Goal: Information Seeking & Learning: Learn about a topic

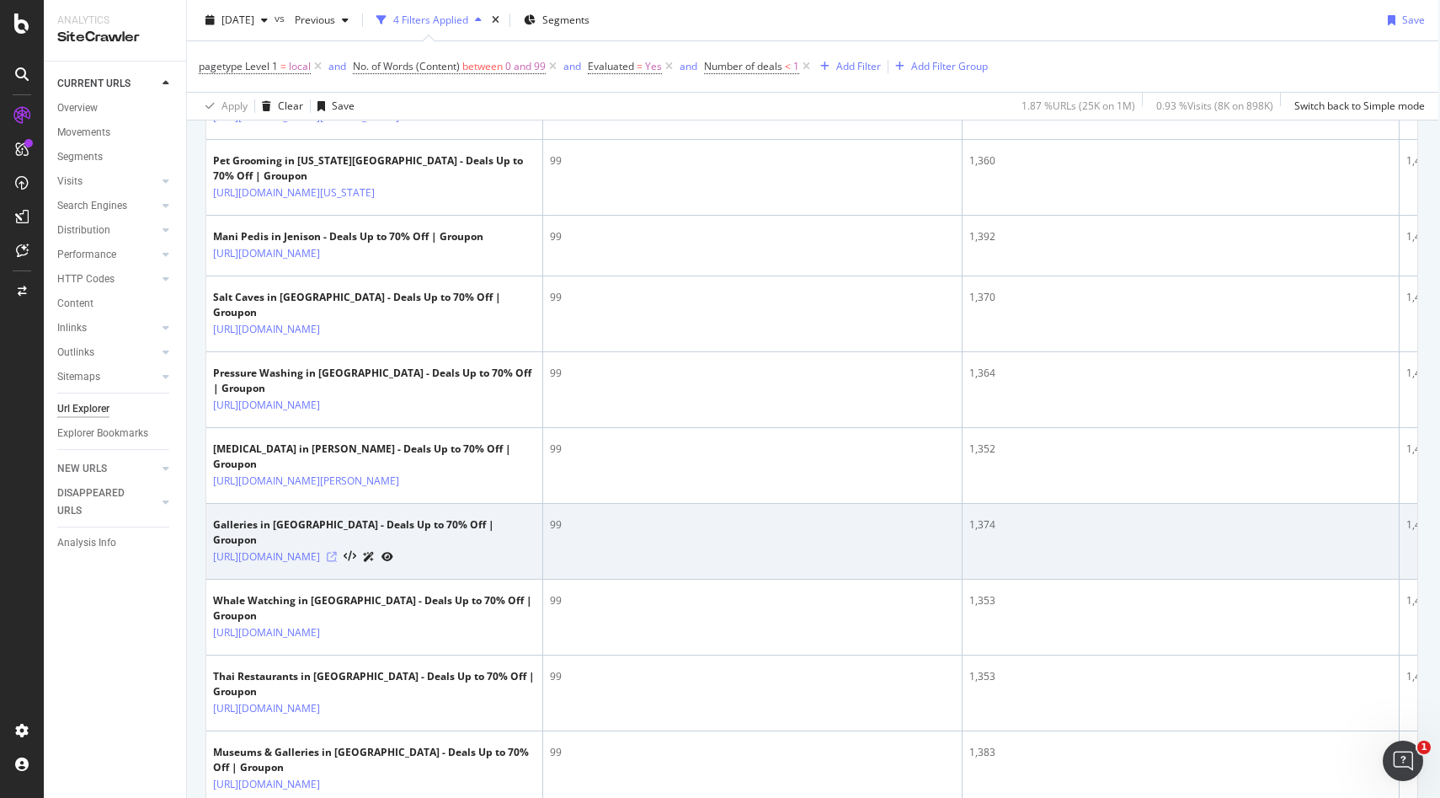
click at [337, 562] on icon at bounding box center [332, 557] width 10 height 10
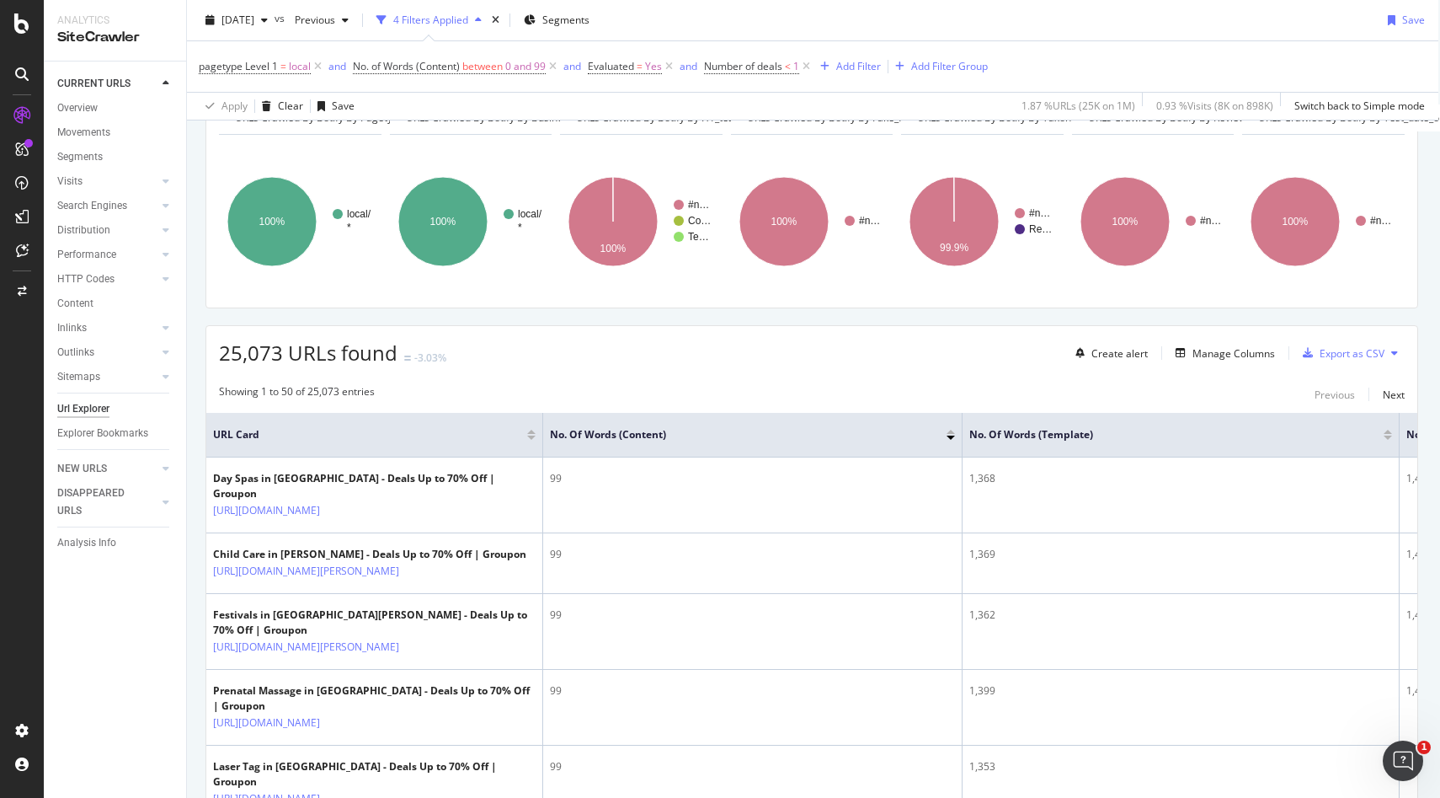
scroll to position [0, 2]
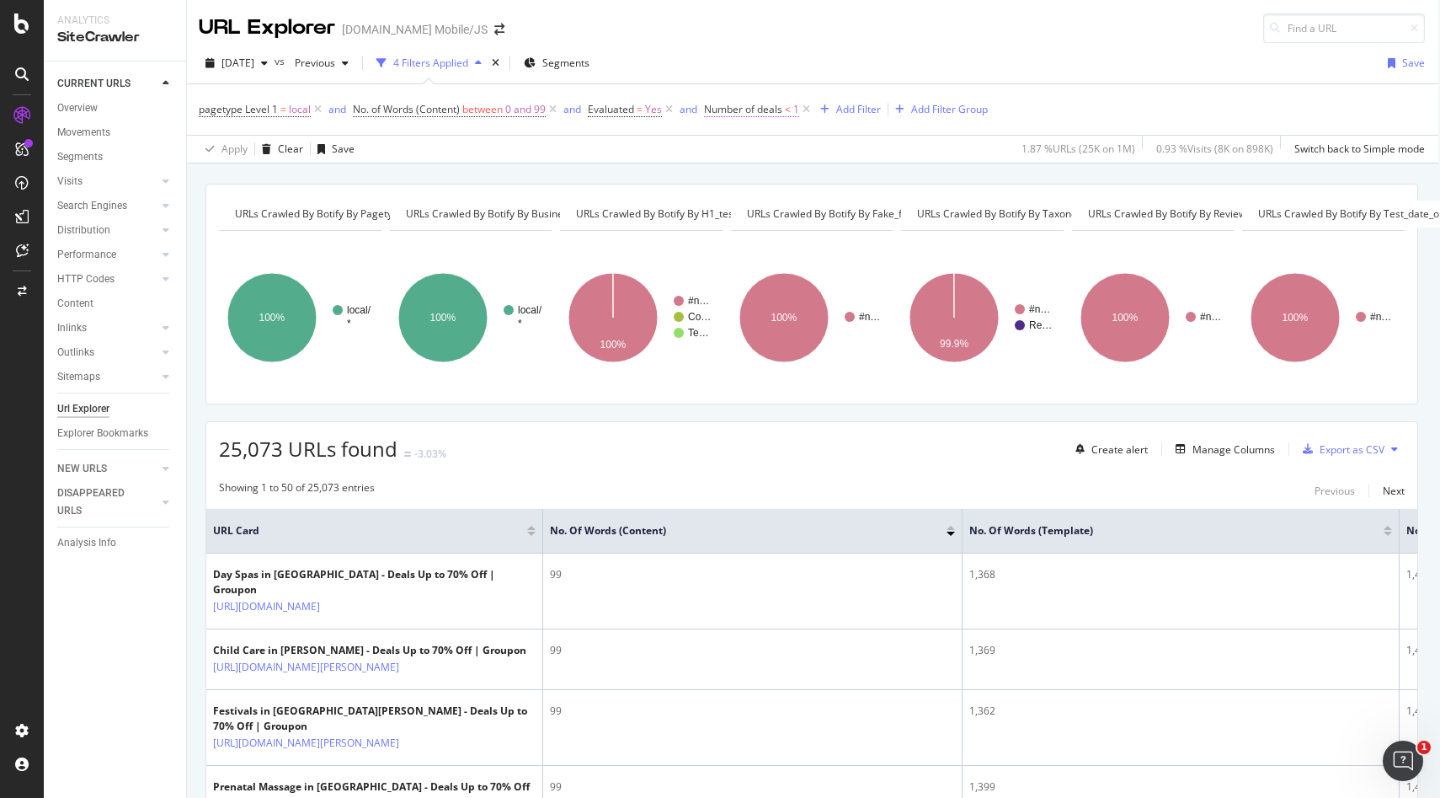
click at [752, 108] on span "Number of deals" at bounding box center [743, 109] width 78 height 14
click at [758, 174] on span "Less than" at bounding box center [743, 175] width 45 height 14
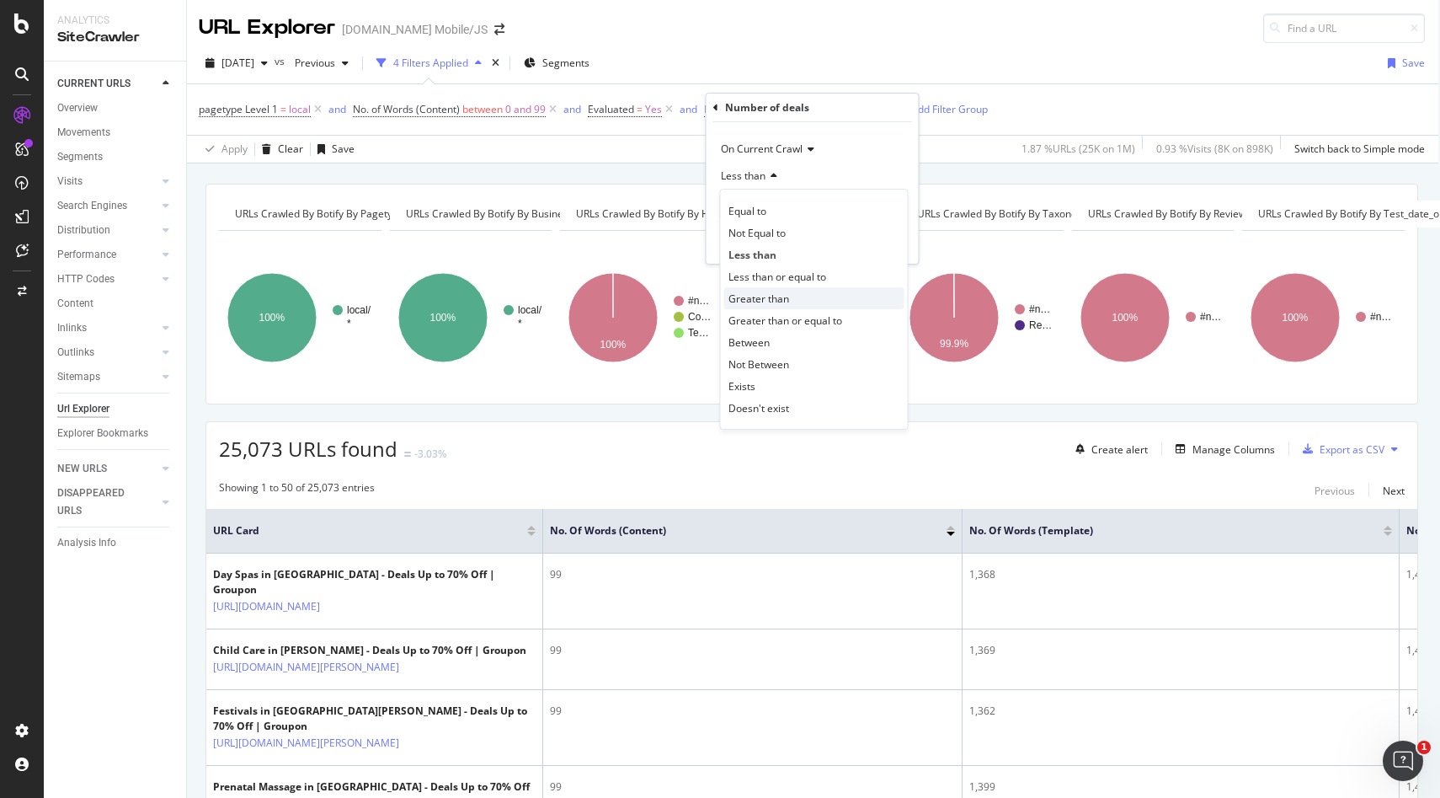
click at [774, 301] on span "Greater than" at bounding box center [759, 298] width 61 height 14
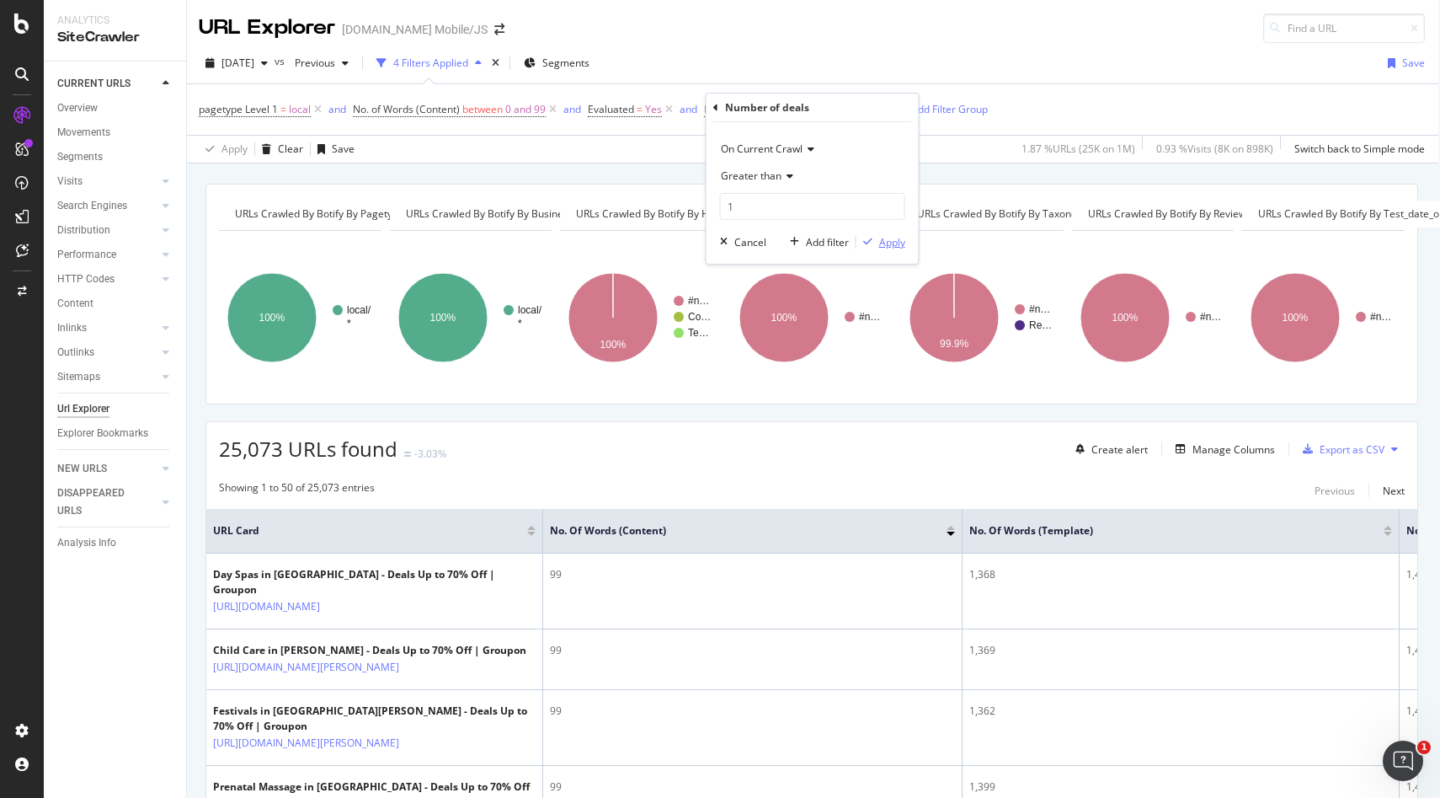
click at [895, 240] on div "Apply" at bounding box center [892, 242] width 26 height 14
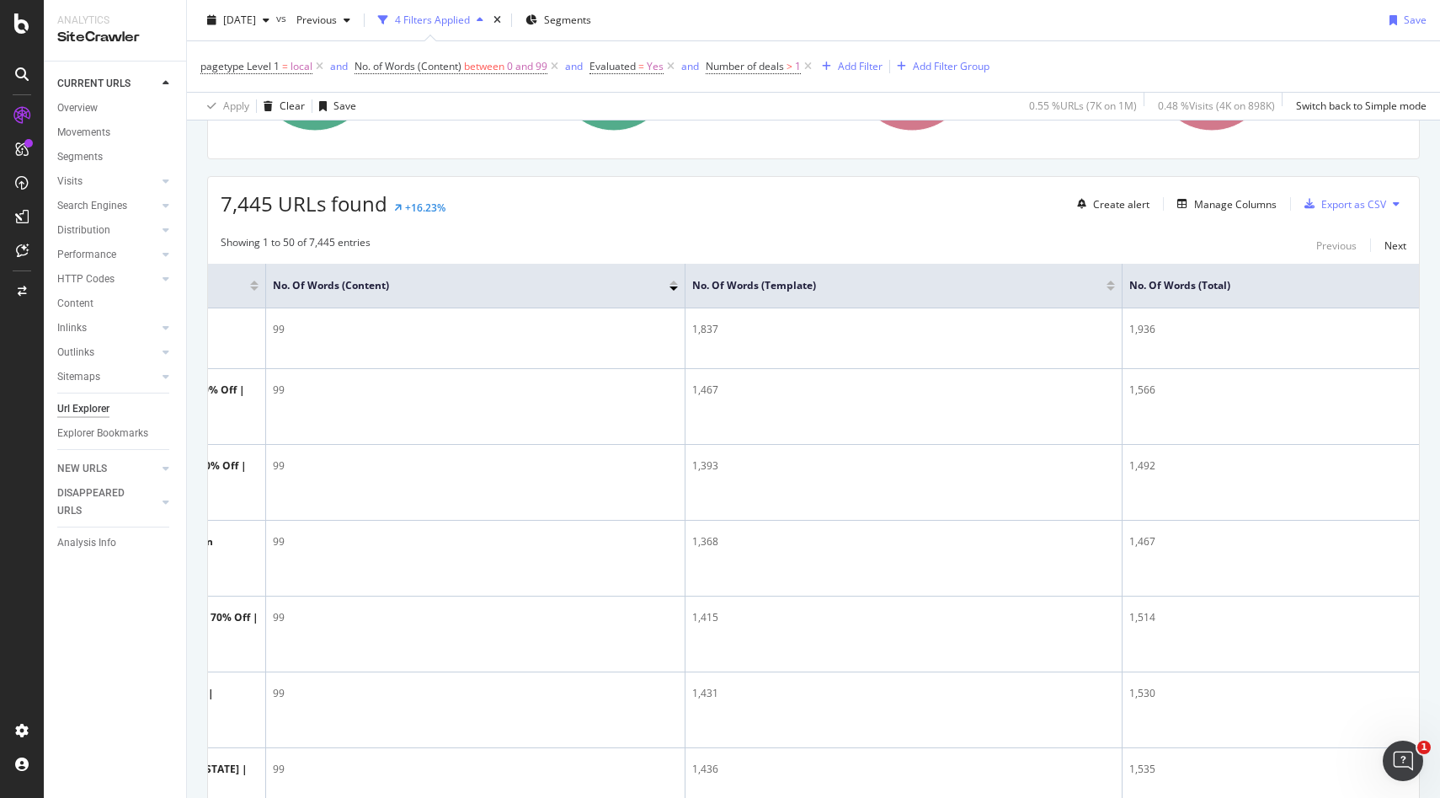
scroll to position [0, 510]
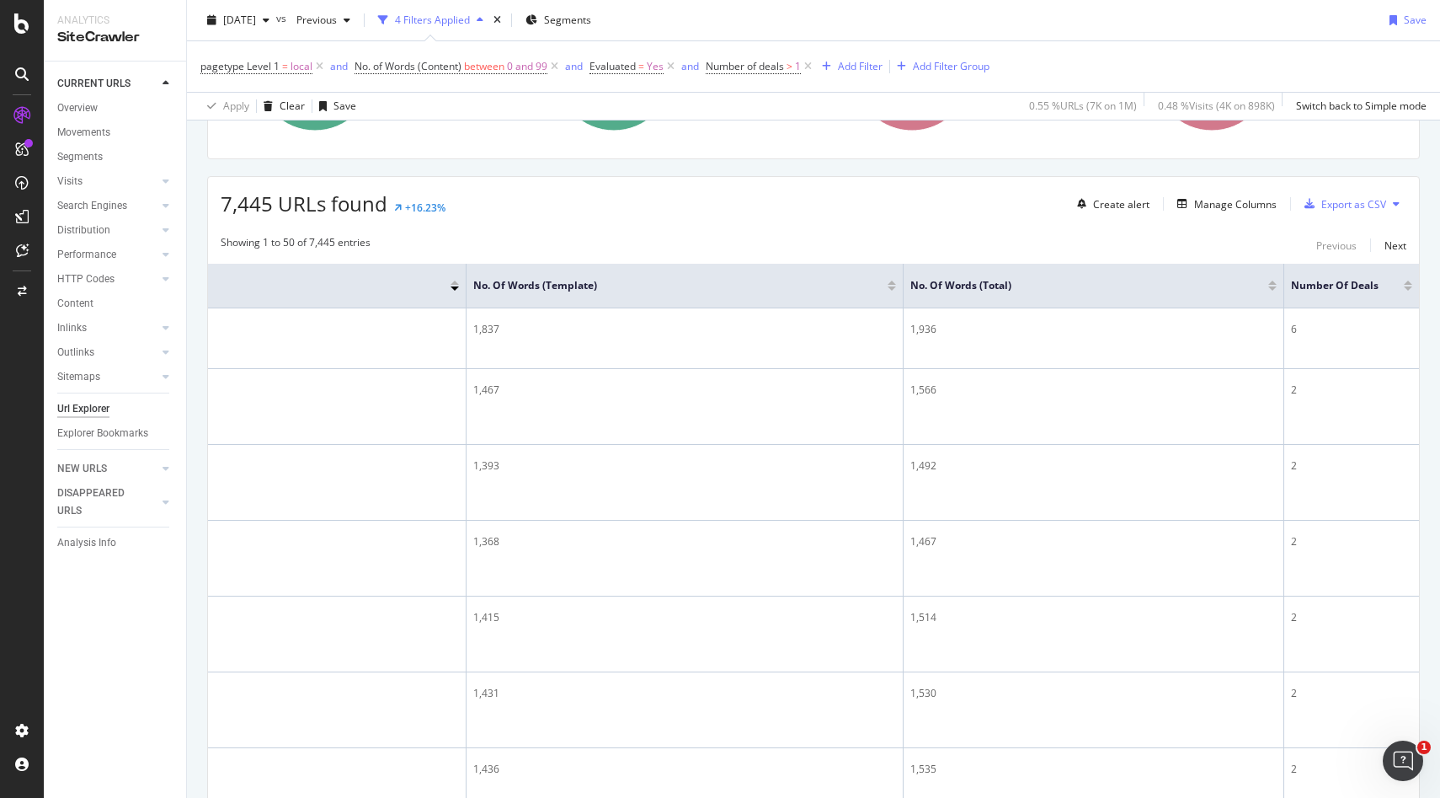
click at [1404, 290] on div at bounding box center [1408, 288] width 8 height 4
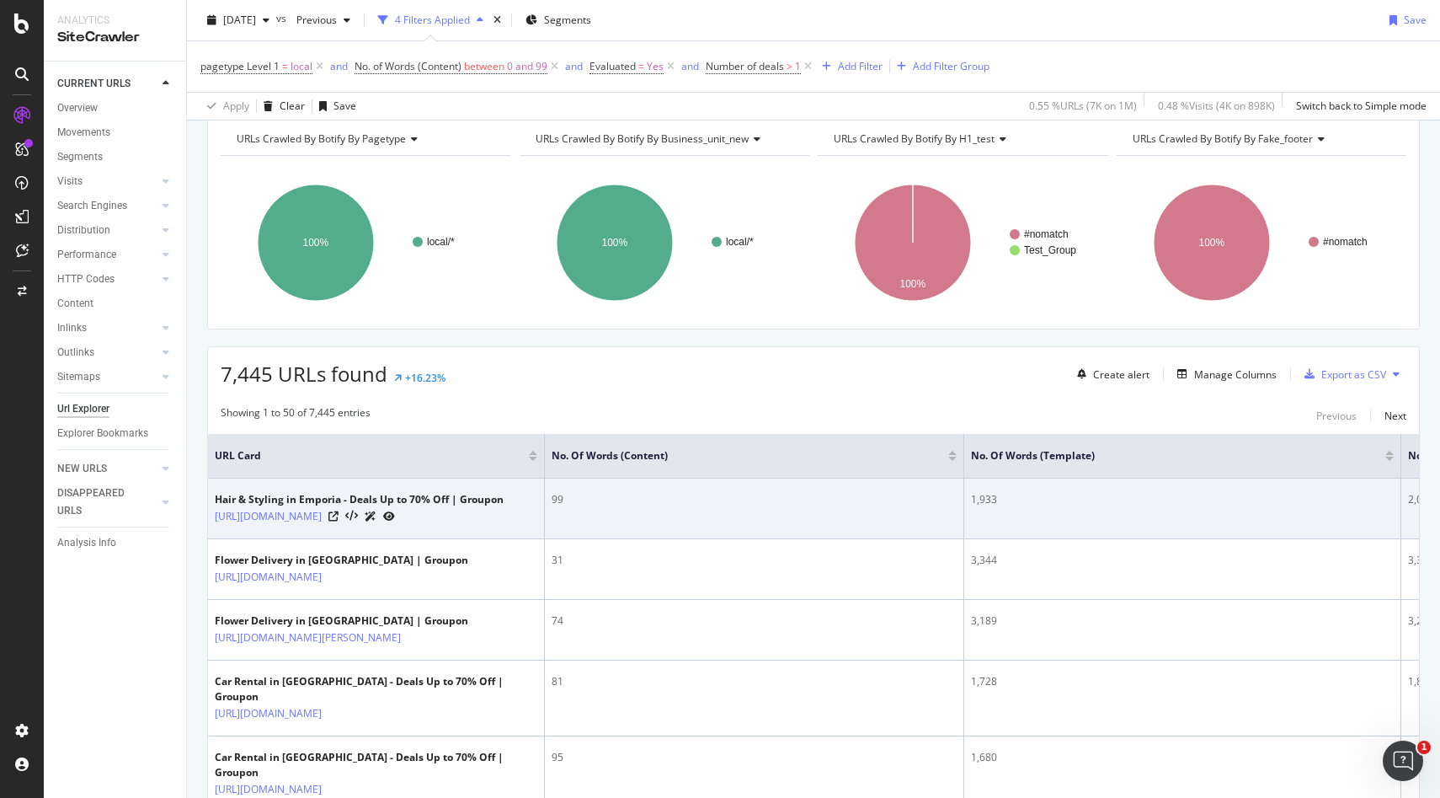
scroll to position [74, 0]
click at [339, 522] on icon at bounding box center [334, 517] width 10 height 10
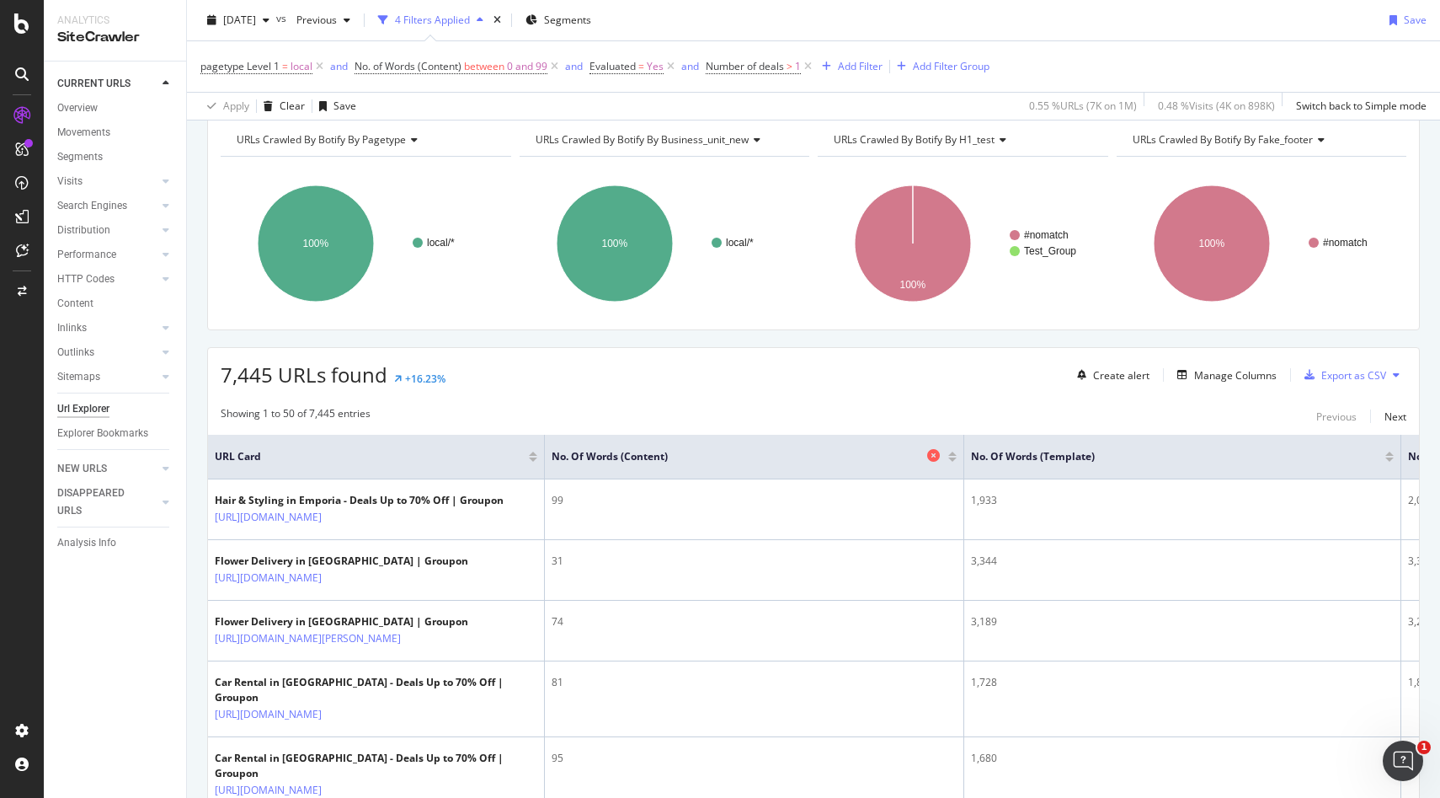
scroll to position [261, 0]
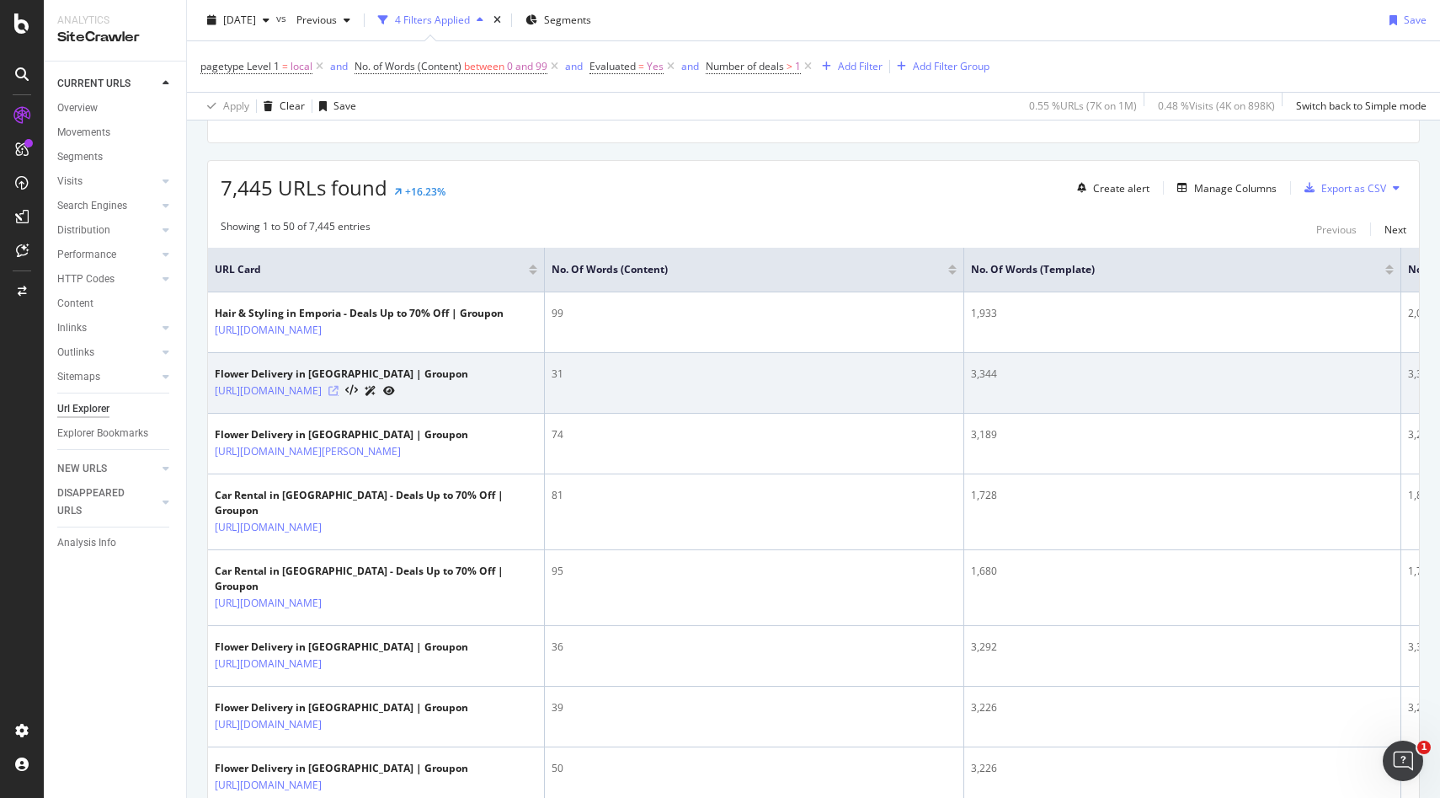
click at [339, 396] on icon at bounding box center [334, 391] width 10 height 10
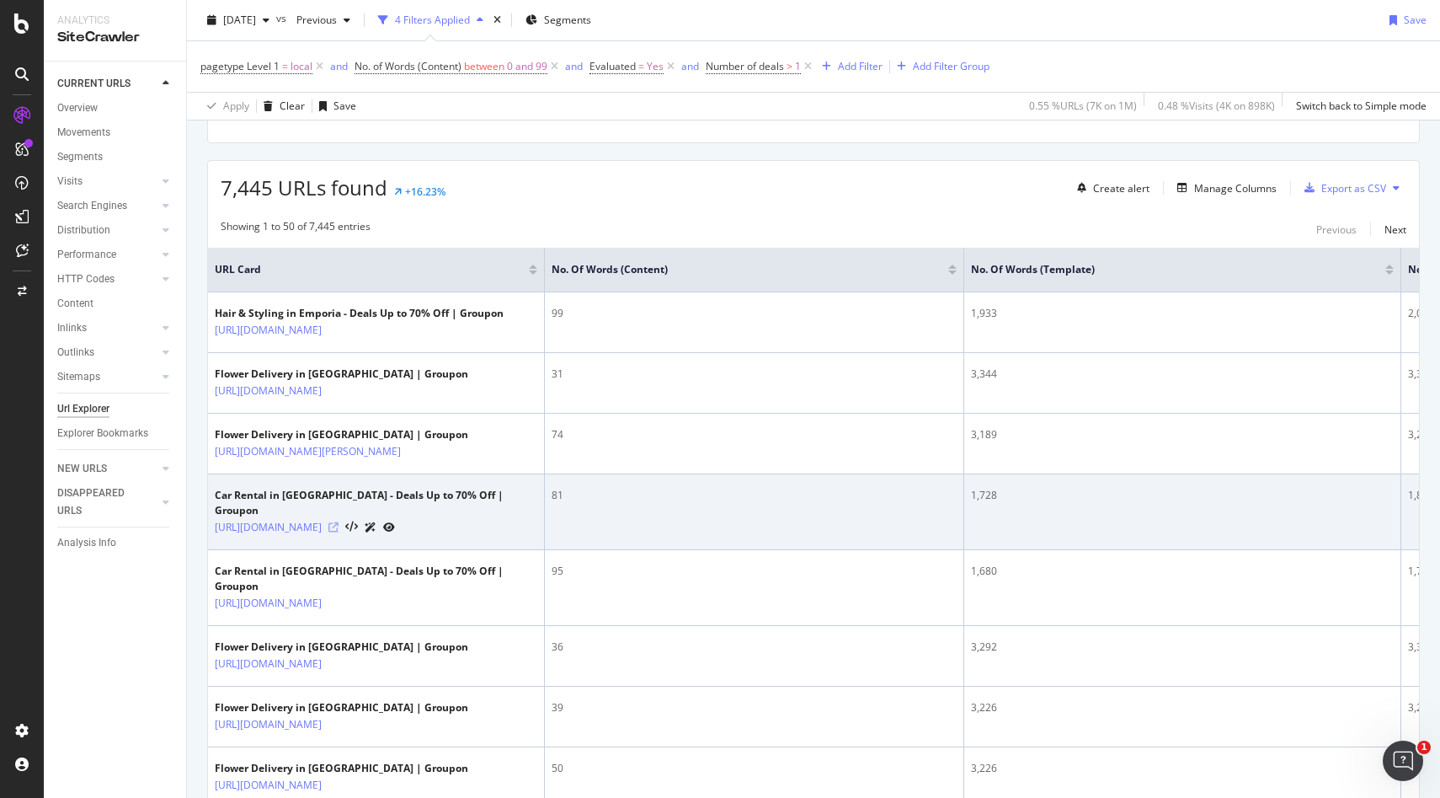
click at [339, 532] on icon at bounding box center [334, 527] width 10 height 10
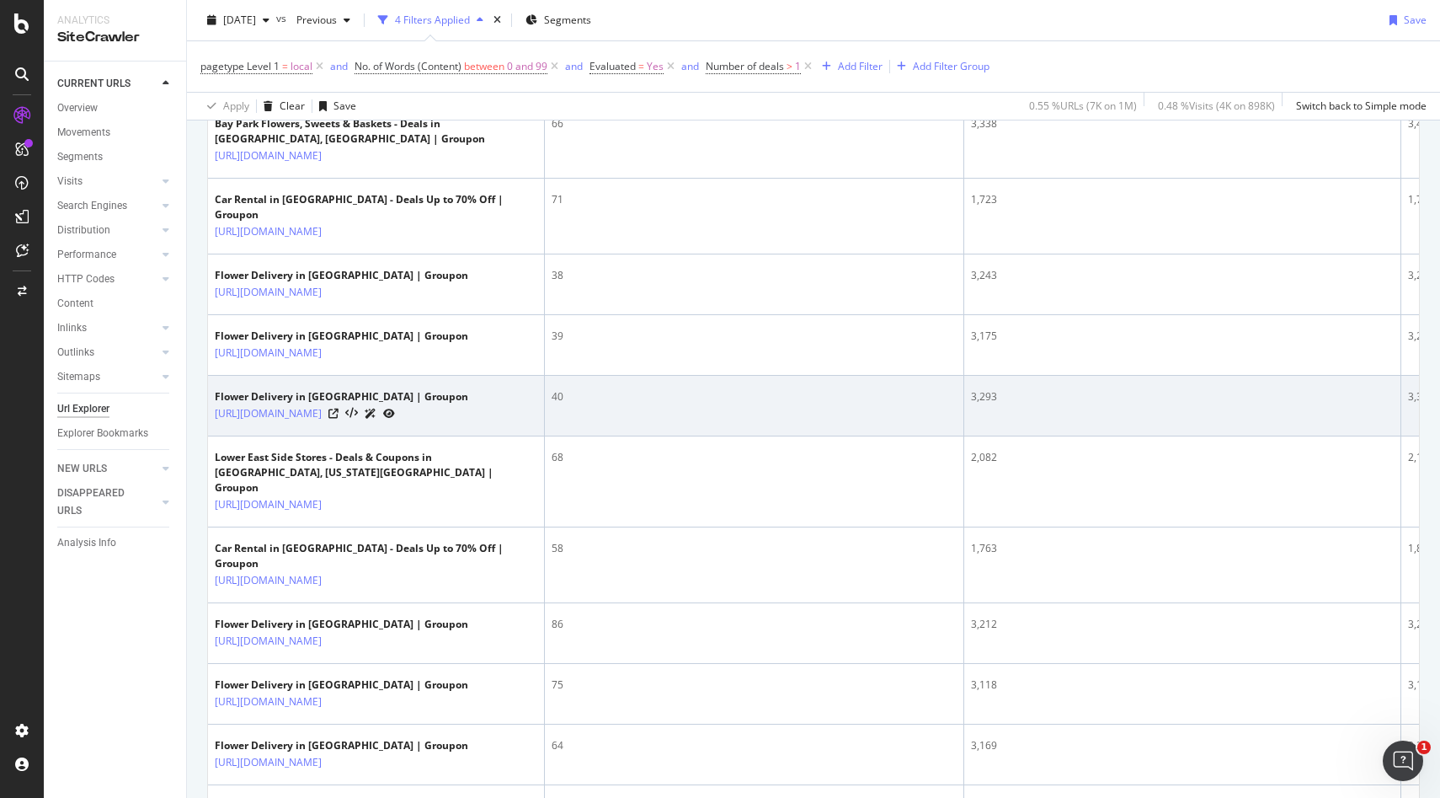
scroll to position [1365, 0]
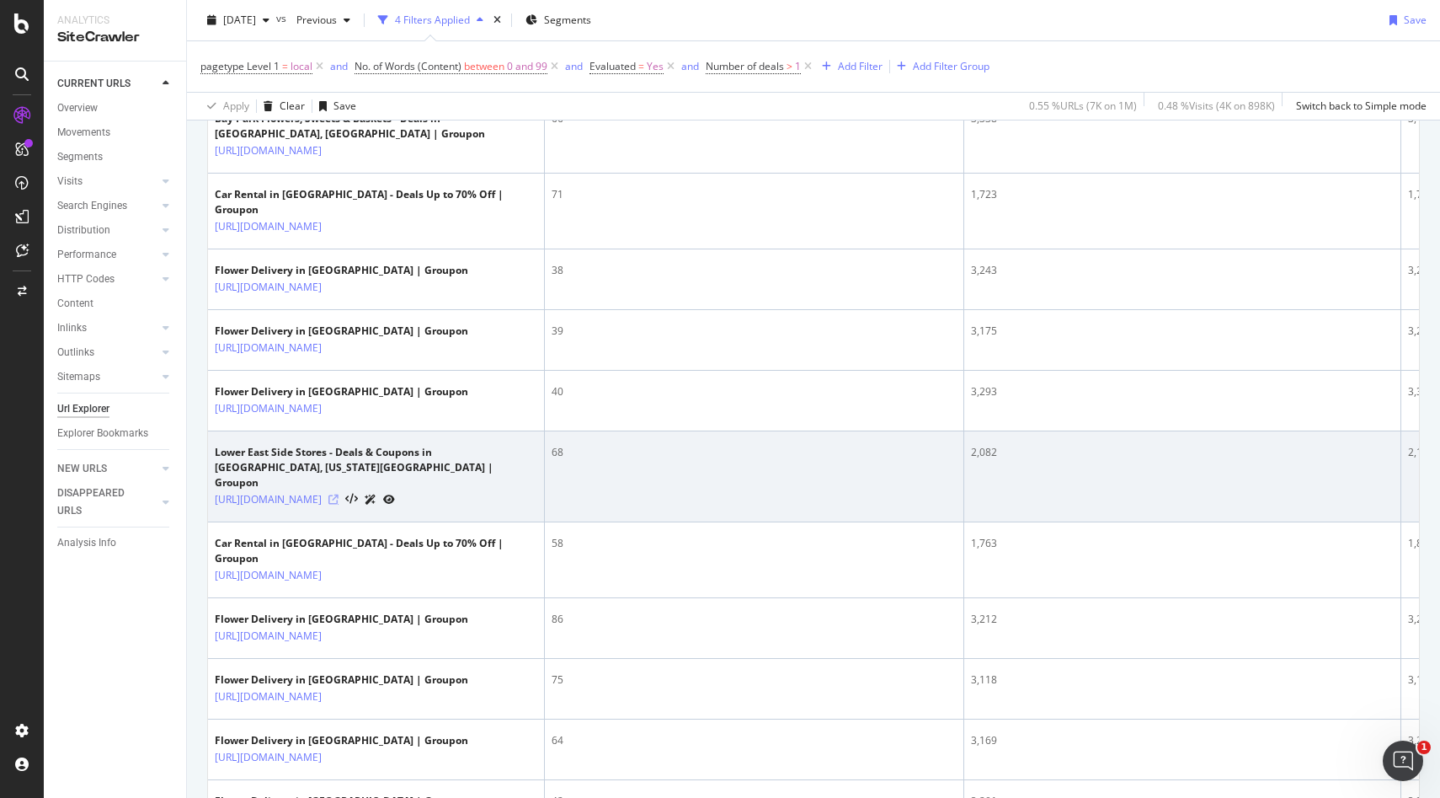
click at [339, 505] on icon at bounding box center [334, 499] width 10 height 10
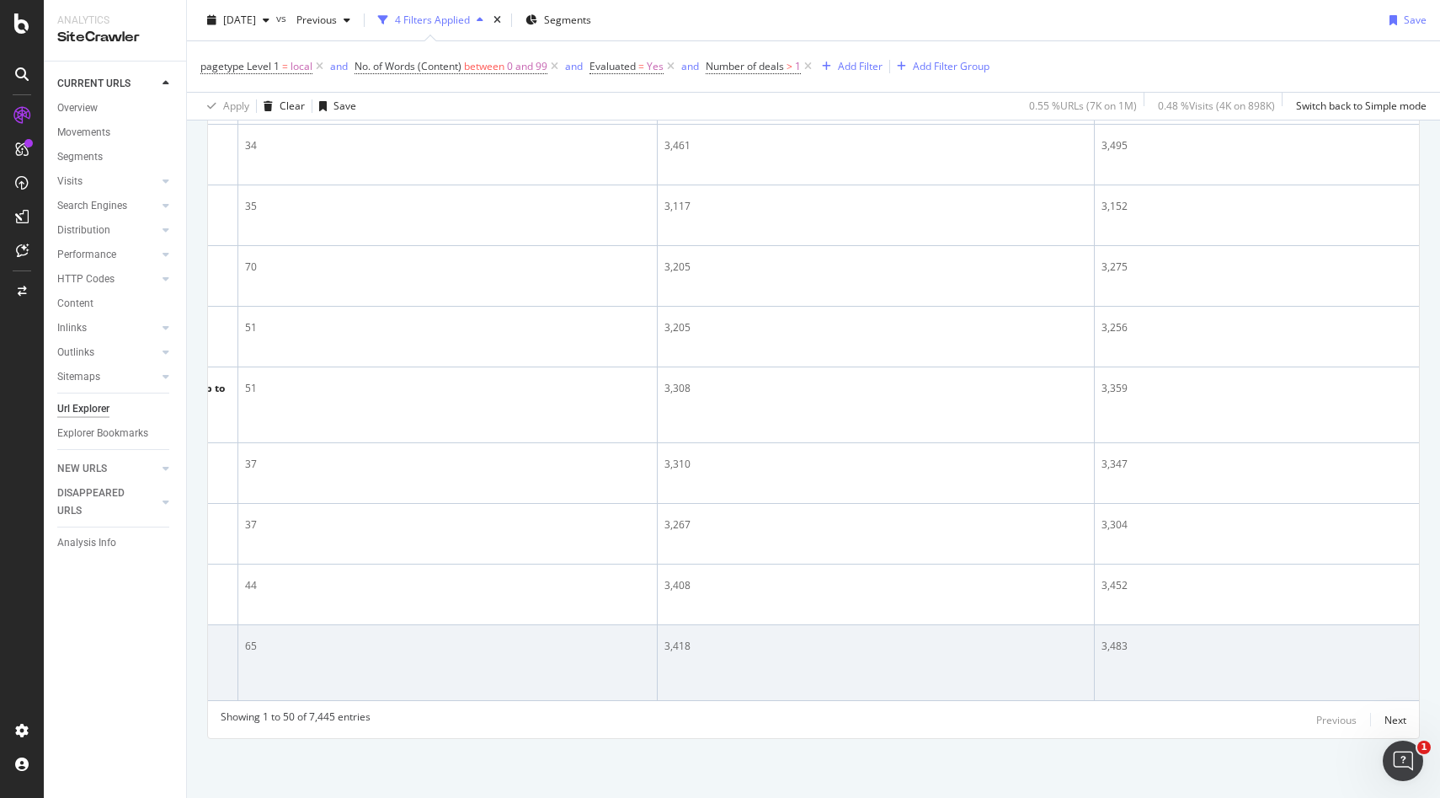
scroll to position [0, 510]
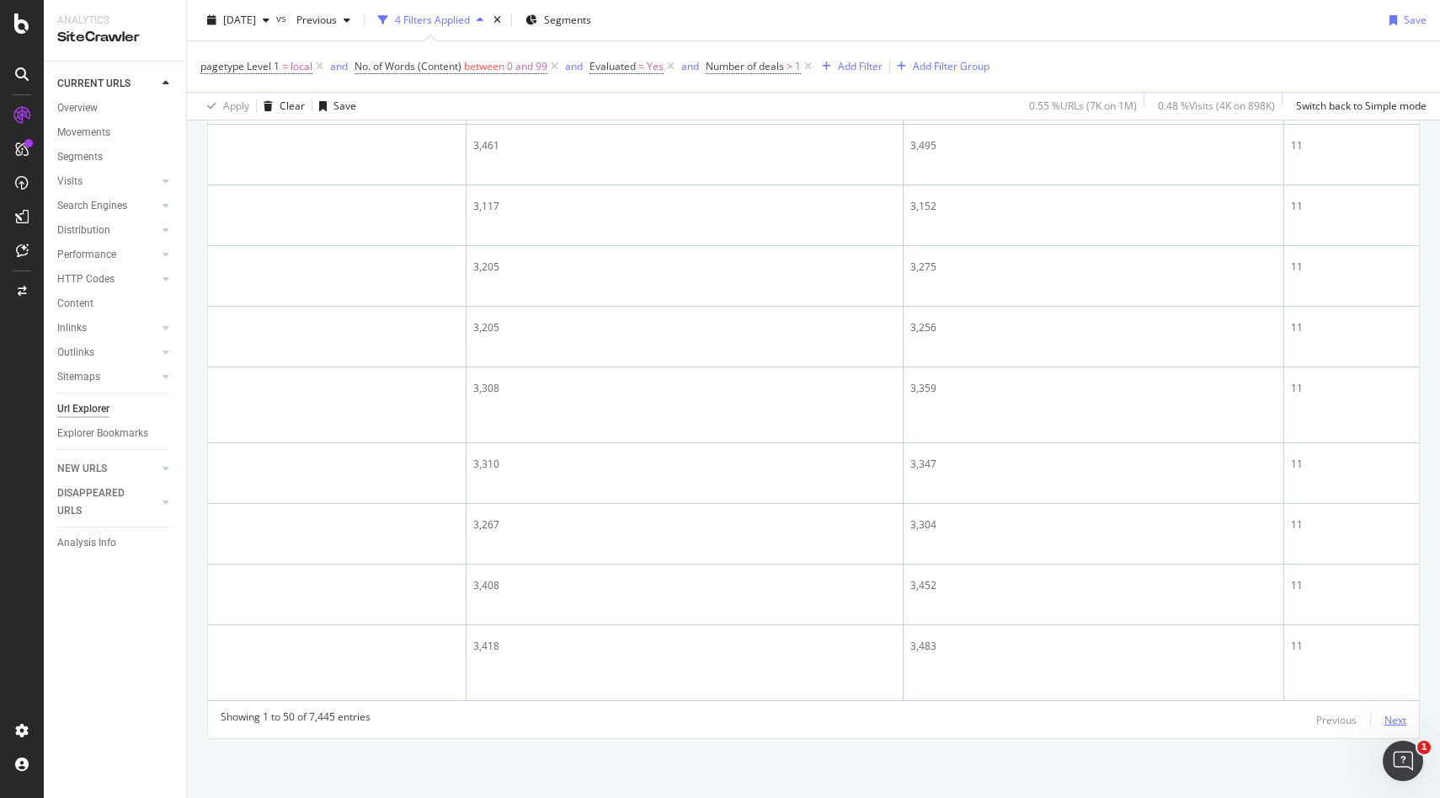
click at [1385, 719] on div "Next" at bounding box center [1396, 720] width 22 height 14
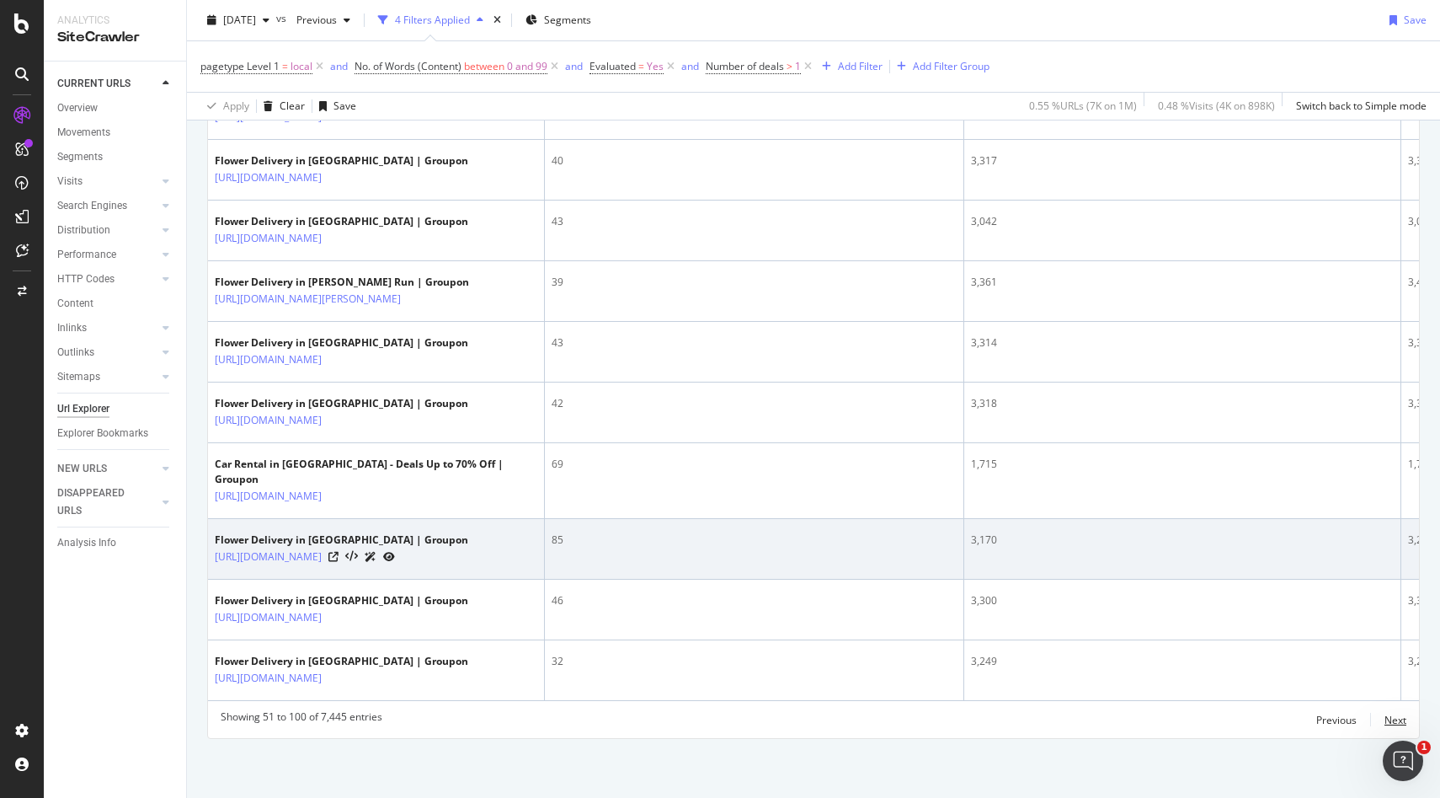
scroll to position [3219, 0]
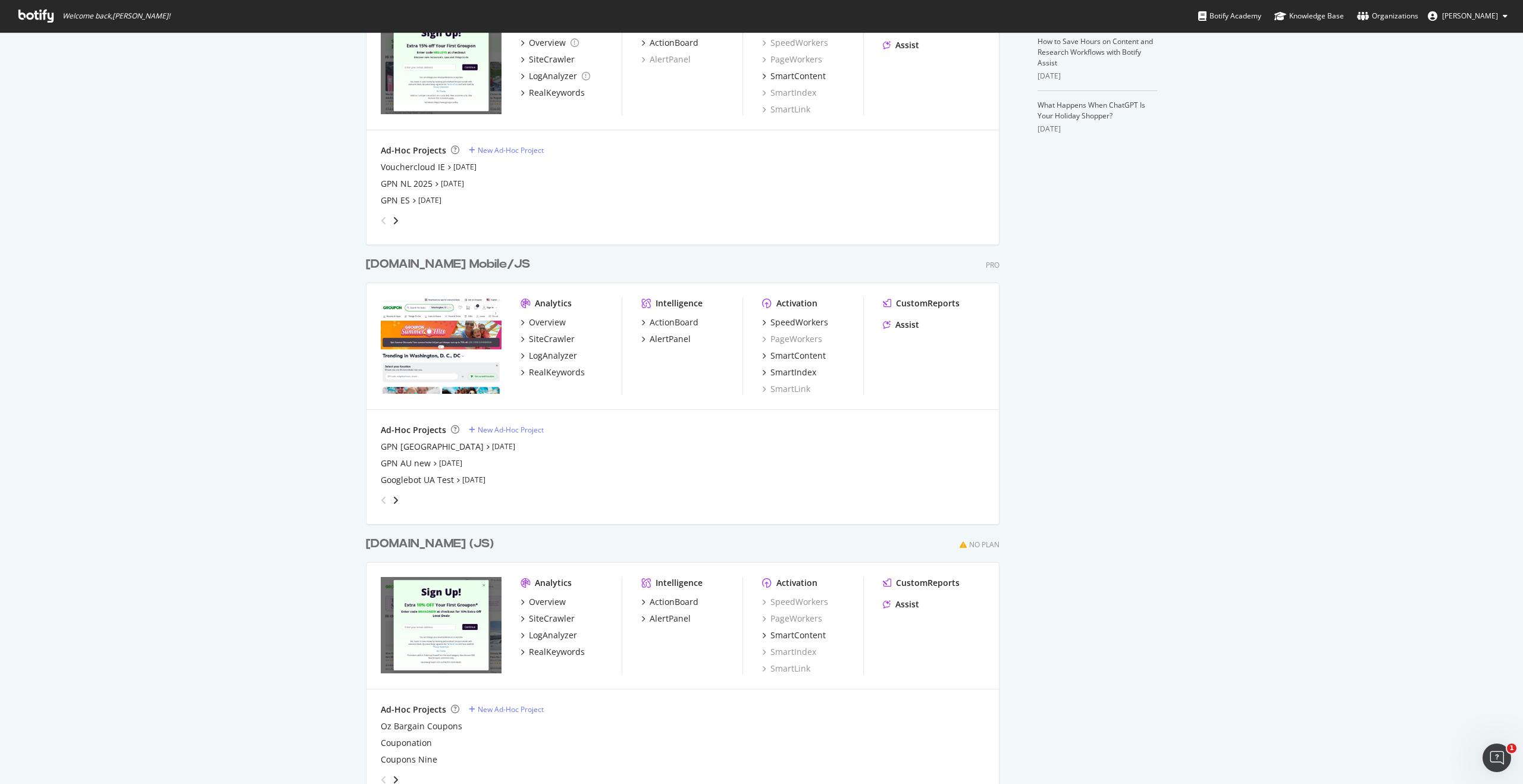
scroll to position [454, 0]
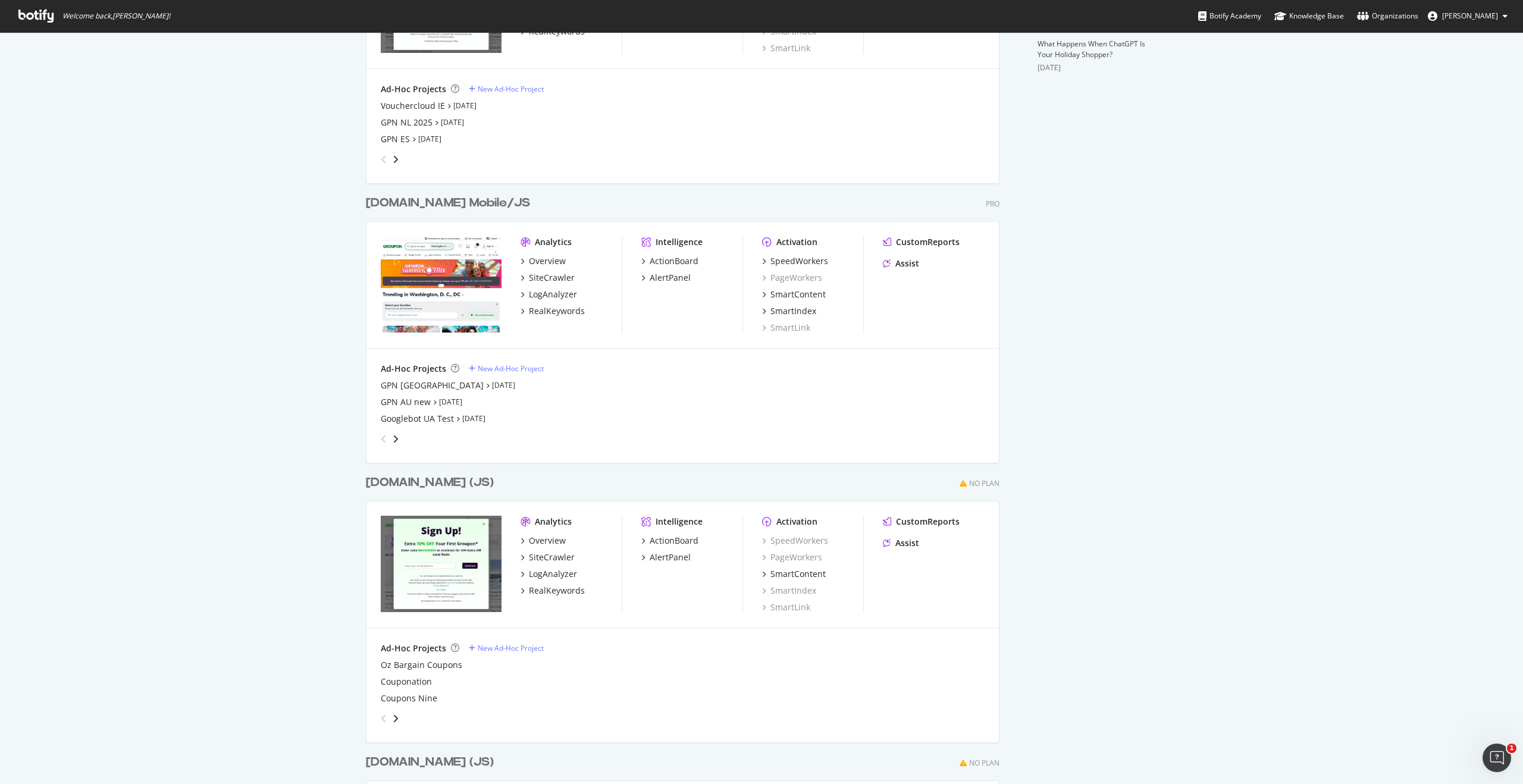
click at [549, 300] on div "Overview SiteCrawler LogAnalyzer RealKeywords" at bounding box center [571, 286] width 101 height 62
click at [552, 297] on div "LogAnalyzer" at bounding box center [553, 295] width 48 height 12
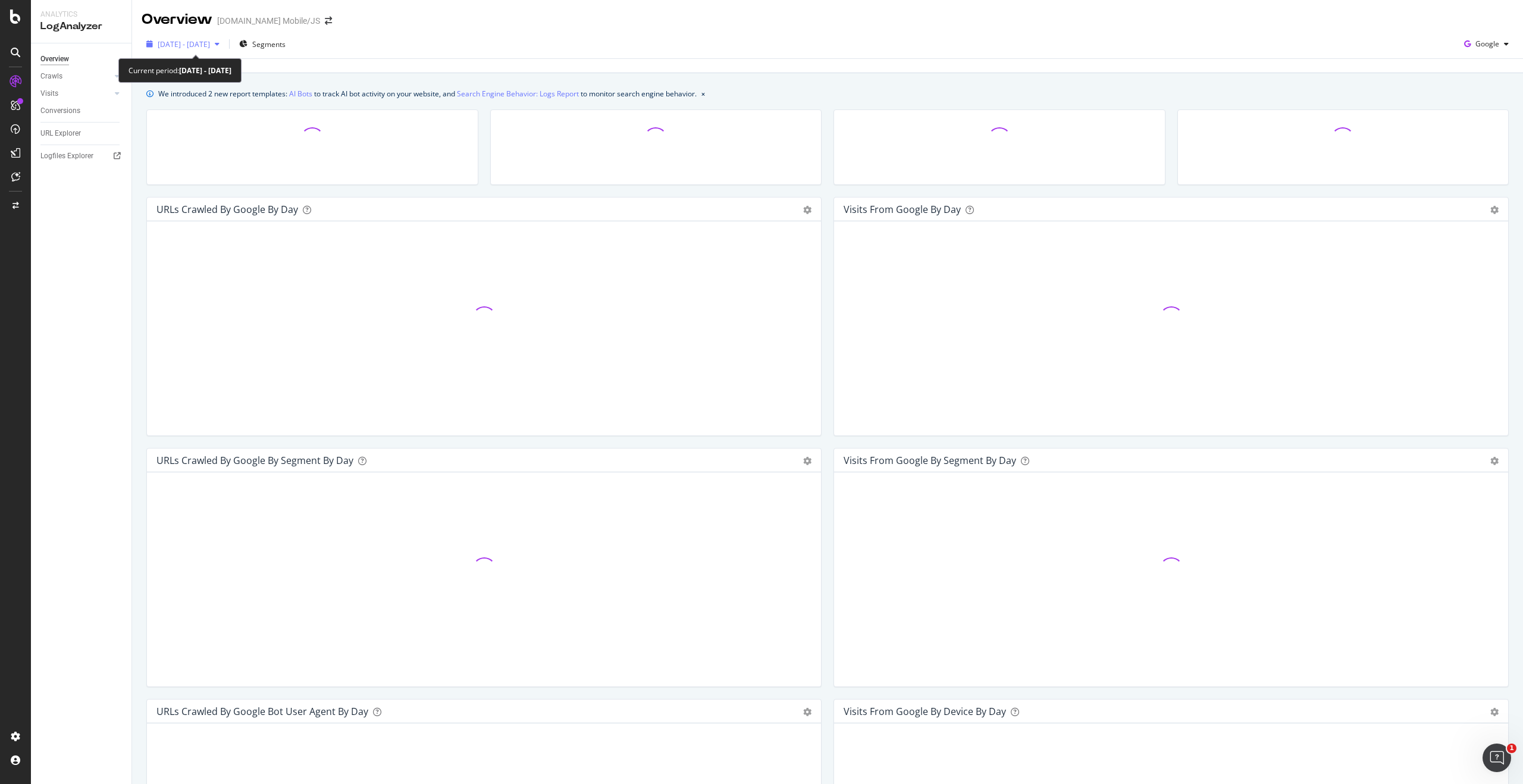
click at [225, 47] on div "button" at bounding box center [217, 44] width 14 height 7
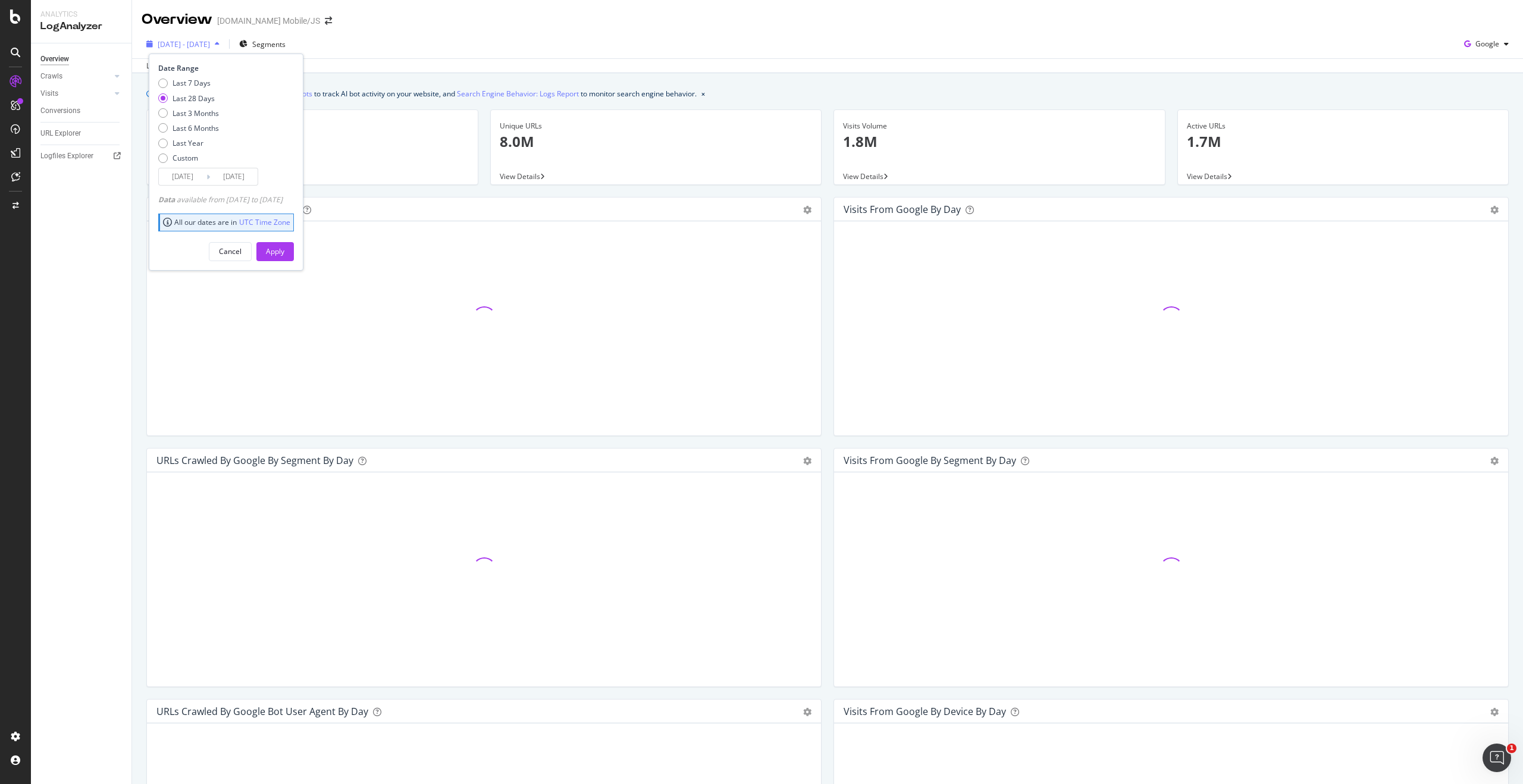
click at [225, 43] on div "button" at bounding box center [217, 44] width 14 height 7
click at [454, 50] on div "[DATE] - [DATE] Segments Google" at bounding box center [827, 47] width 1391 height 24
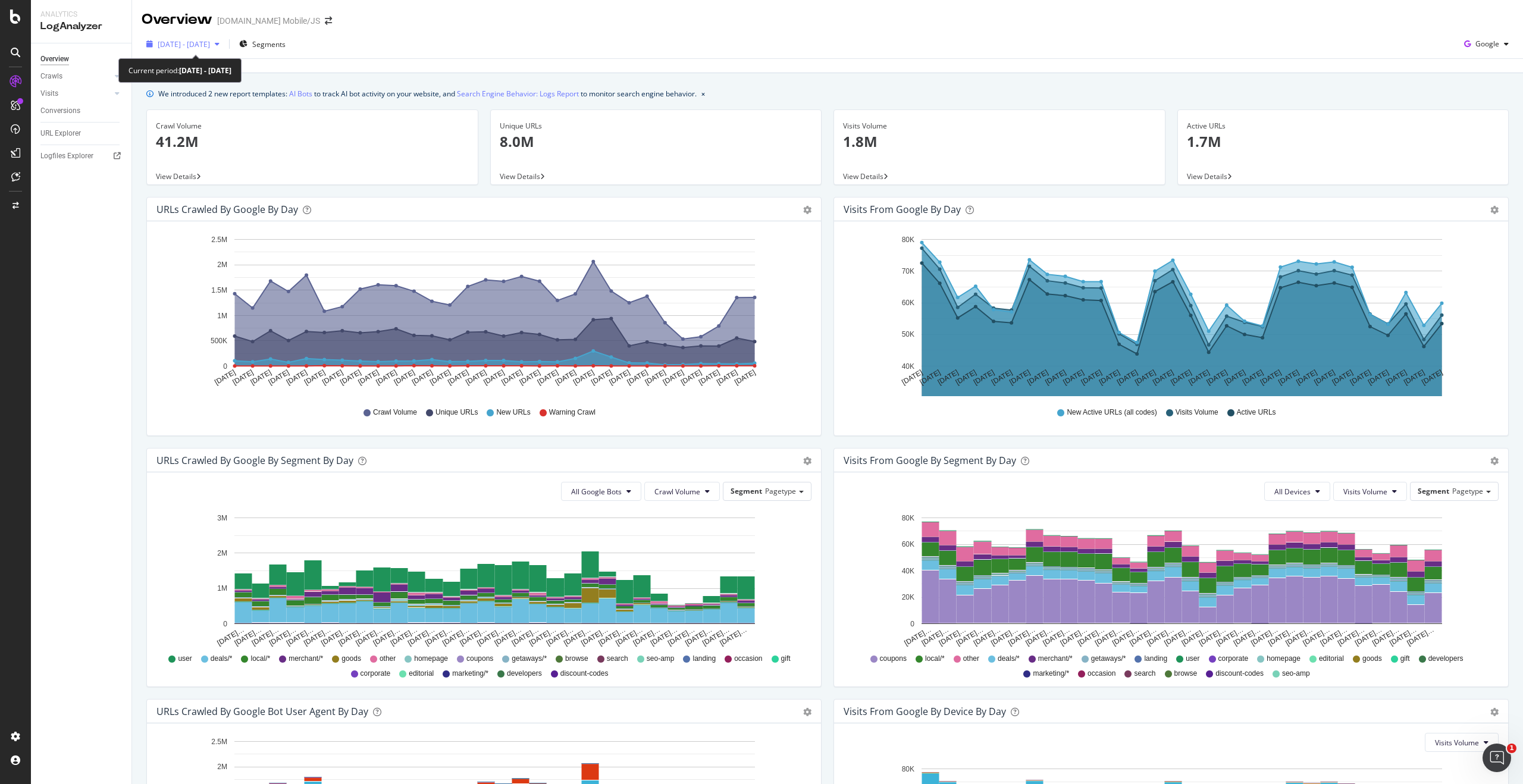
click at [175, 35] on div "[DATE] - [DATE]" at bounding box center [182, 44] width 83 height 18
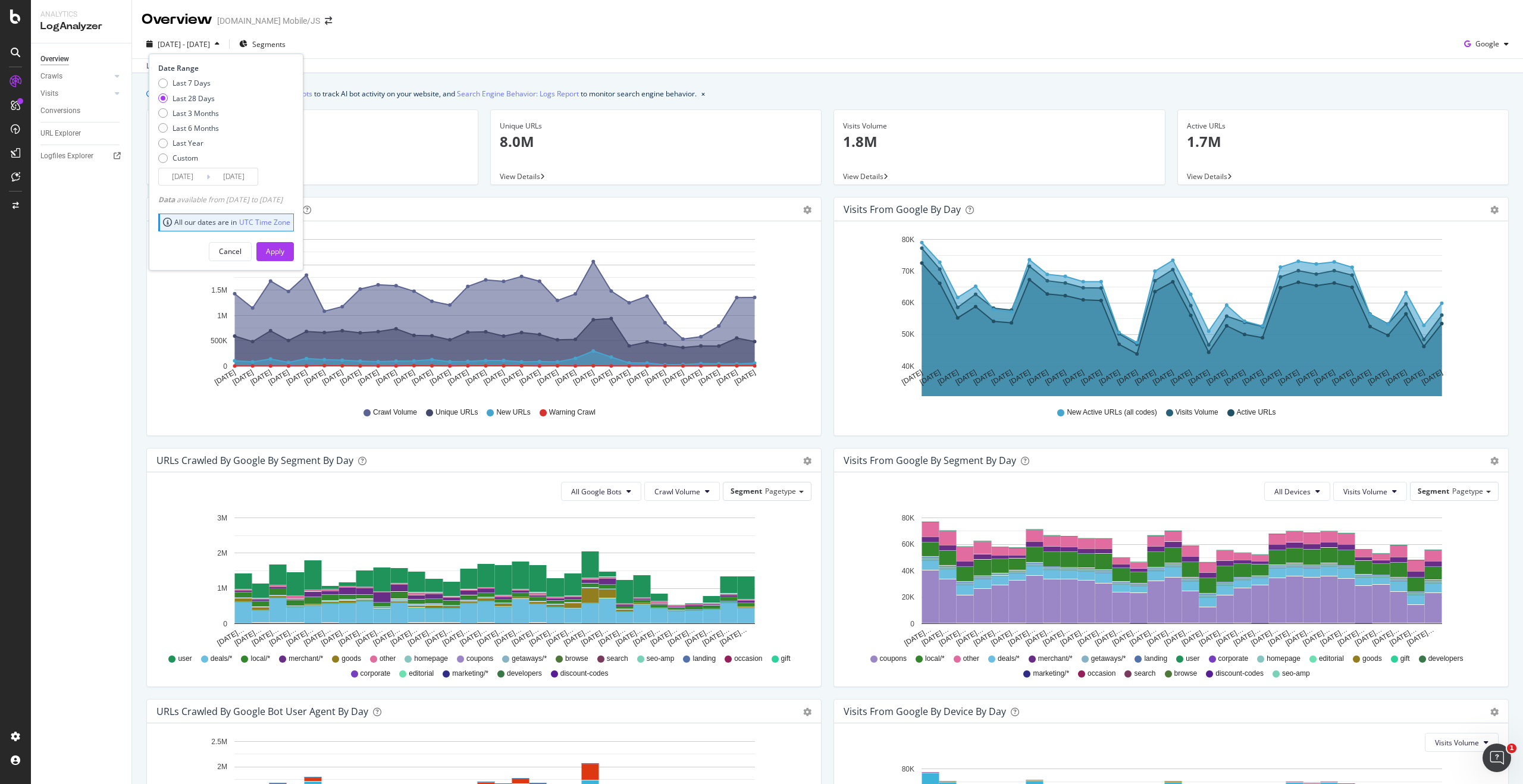
click at [478, 51] on div "[DATE] - [DATE] Segments Date Range Last 7 Days Last 28 Days Last 3 Months Last…" at bounding box center [827, 47] width 1391 height 24
click at [1476, 54] on span "Google" at bounding box center [1486, 44] width 54 height 19
click at [1477, 46] on span "Google" at bounding box center [1488, 44] width 24 height 10
click at [1486, 114] on span "OpenAI" at bounding box center [1487, 112] width 44 height 11
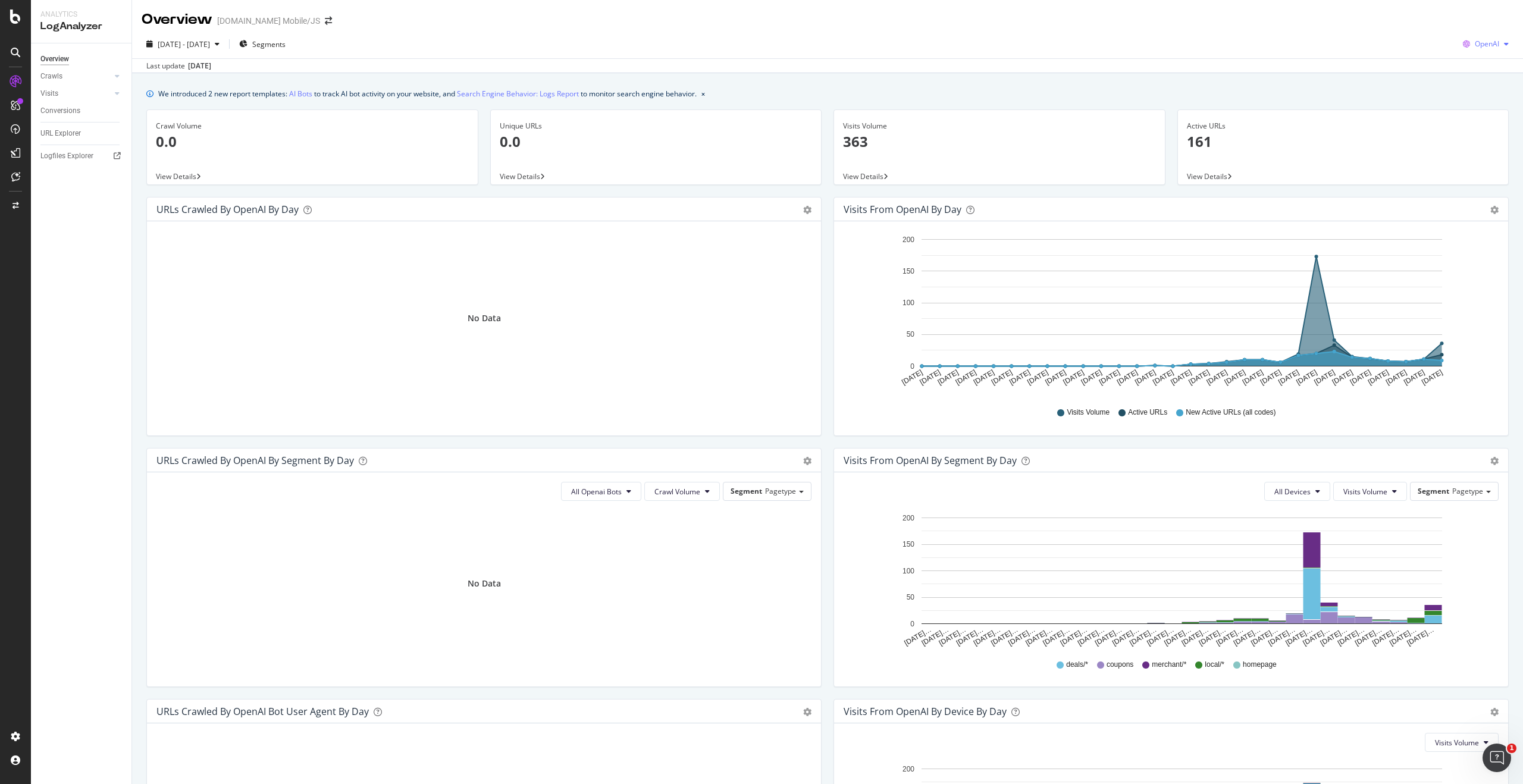
click at [1475, 44] on span "OpenAI" at bounding box center [1487, 44] width 25 height 10
click at [1476, 137] on span "Other AI Bots" at bounding box center [1486, 133] width 44 height 11
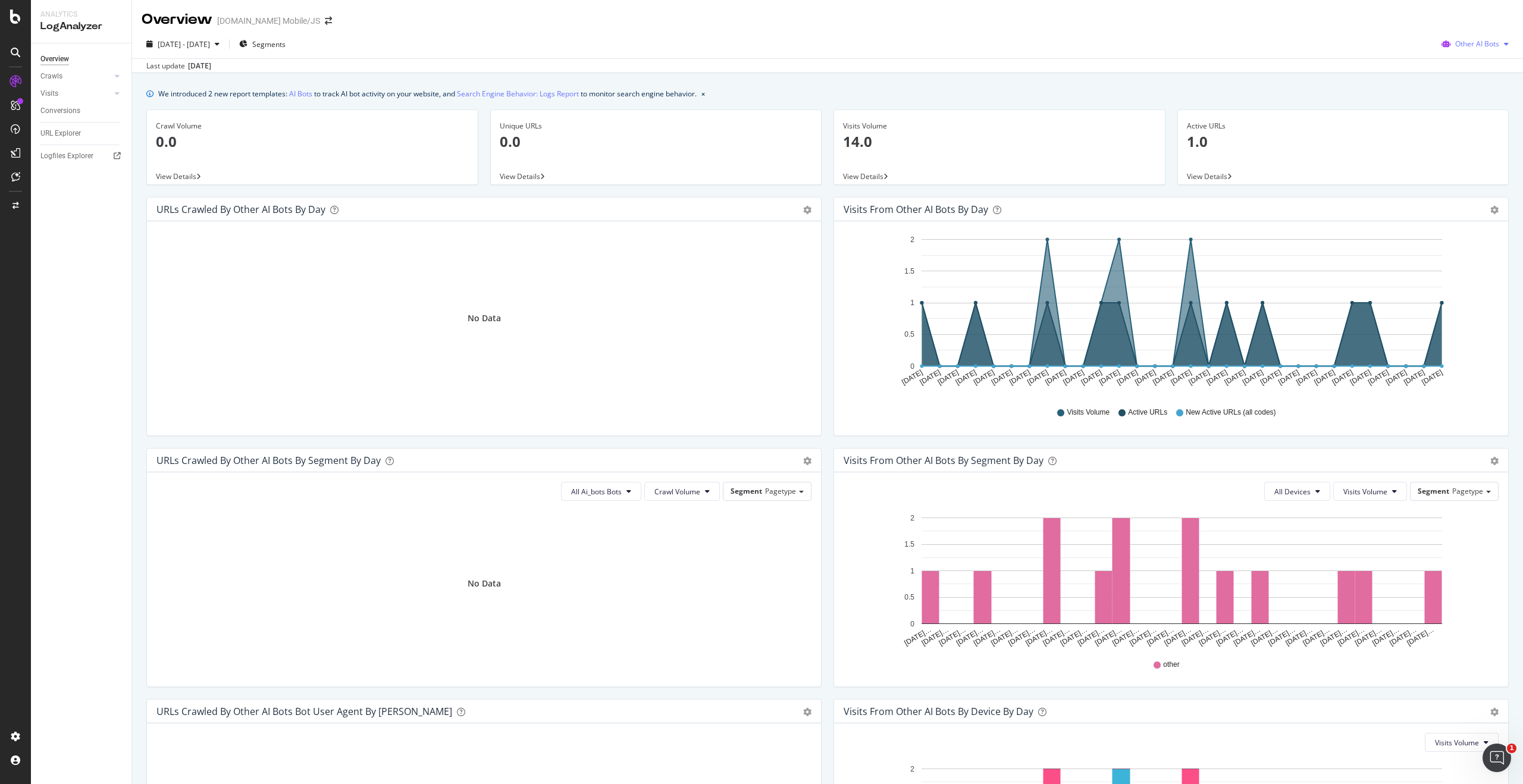
click at [1476, 42] on span "Other AI Bots" at bounding box center [1477, 44] width 44 height 10
click at [1466, 73] on div "Google" at bounding box center [1471, 67] width 85 height 17
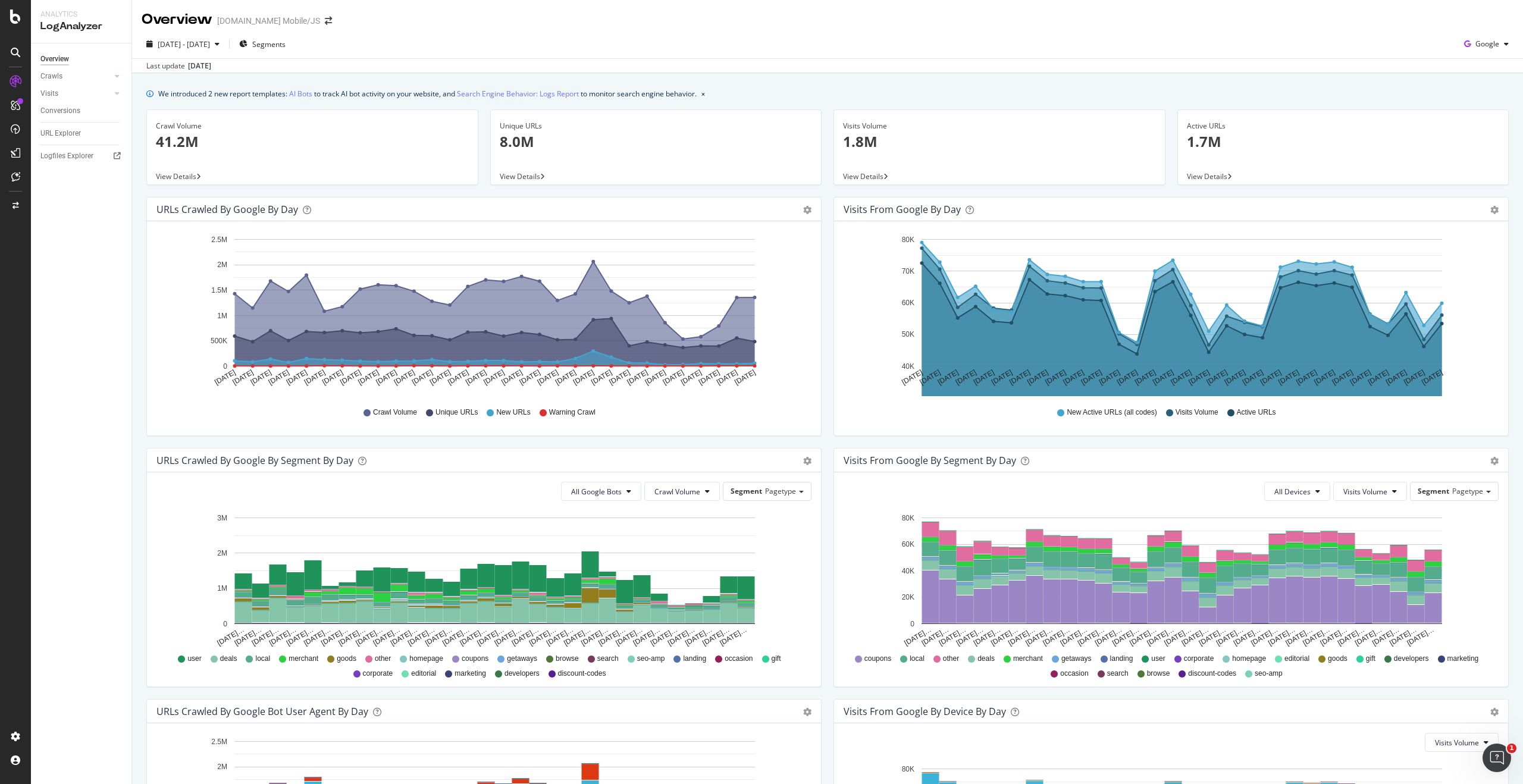
click at [819, 333] on div "URLs Crawled by Google by day Area Table Hold CMD (⌘) while clicking to filter …" at bounding box center [484, 322] width 687 height 251
click at [118, 76] on icon at bounding box center [117, 76] width 5 height 7
click at [70, 114] on div "Segments Distribution" at bounding box center [79, 117] width 66 height 25
